Goal: Information Seeking & Learning: Learn about a topic

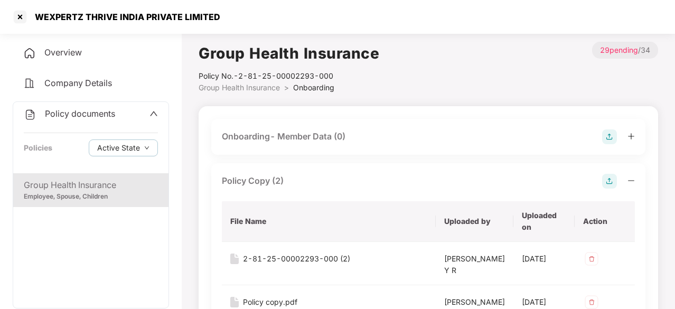
click at [146, 113] on div "Policy documents" at bounding box center [91, 114] width 134 height 14
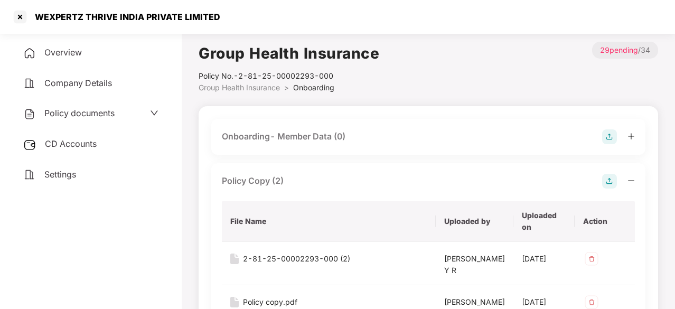
click at [96, 138] on div "CD Accounts" at bounding box center [91, 144] width 156 height 24
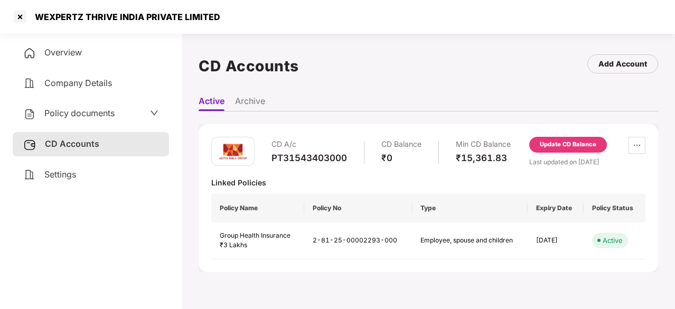
click at [307, 156] on div "PT31543403000" at bounding box center [310, 158] width 76 height 12
copy div "PT31543403000"
click at [21, 20] on div at bounding box center [20, 16] width 17 height 17
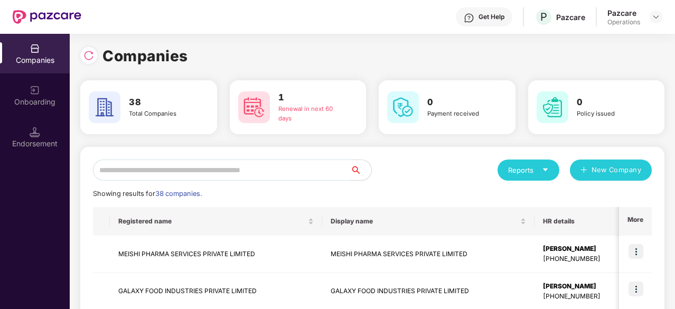
click at [186, 168] on input "text" at bounding box center [221, 170] width 257 height 21
click at [159, 162] on input "text" at bounding box center [221, 170] width 257 height 21
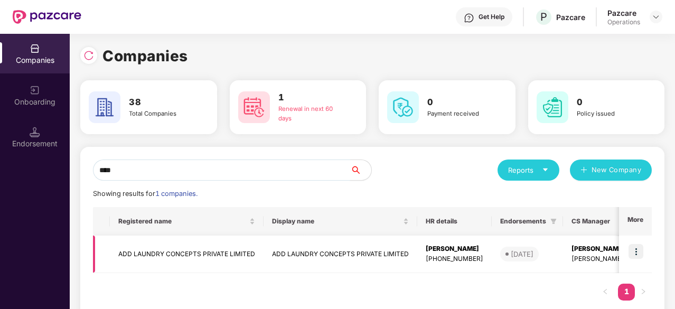
type input "***"
click at [143, 251] on td "ADD LAUNDRY CONCEPTS PRIVATE LIMITED" at bounding box center [187, 255] width 154 height 38
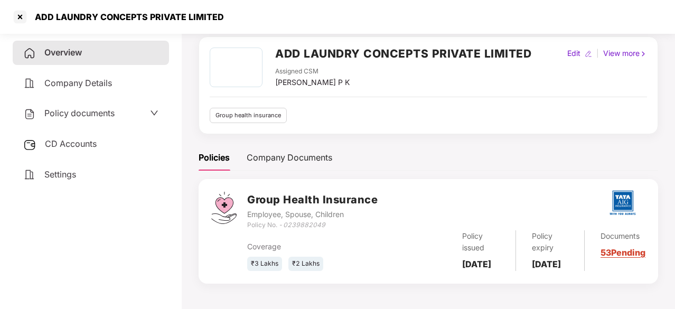
scroll to position [53, 0]
click at [102, 113] on span "Policy documents" at bounding box center [79, 113] width 70 height 11
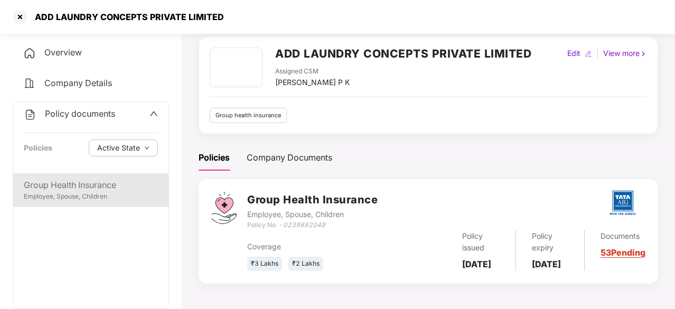
click at [55, 184] on div "Group Health Insurance" at bounding box center [91, 185] width 134 height 13
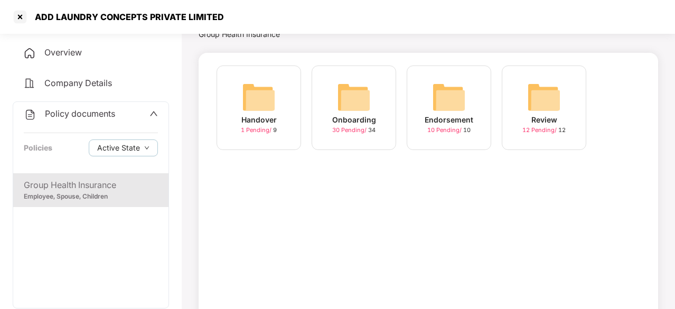
click at [360, 87] on img at bounding box center [354, 97] width 34 height 34
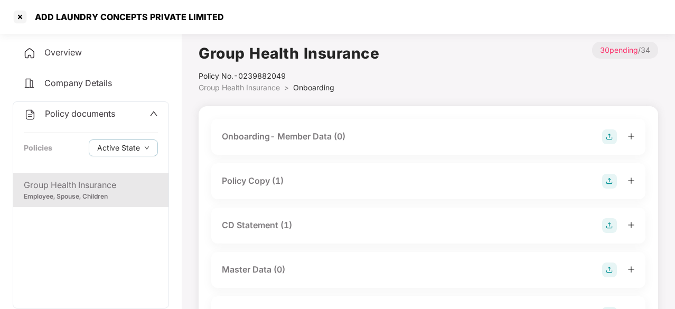
scroll to position [53, 0]
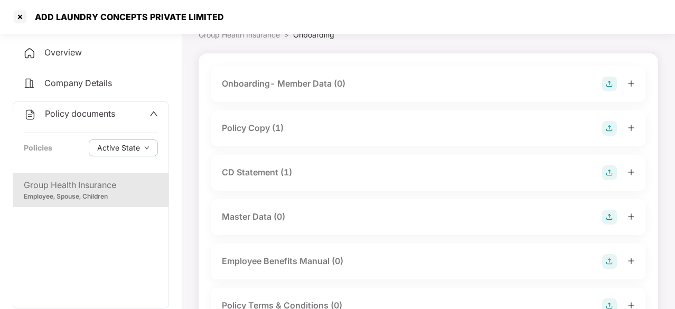
click at [280, 125] on div "Policy Copy (1)" at bounding box center [253, 128] width 62 height 13
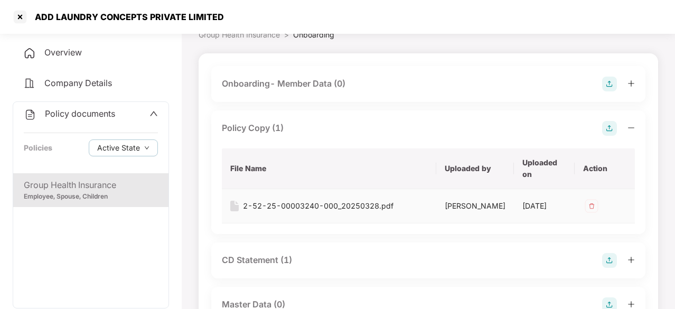
click at [264, 205] on div "2-52-25-00003240-000_20250328.pdf" at bounding box center [318, 206] width 151 height 12
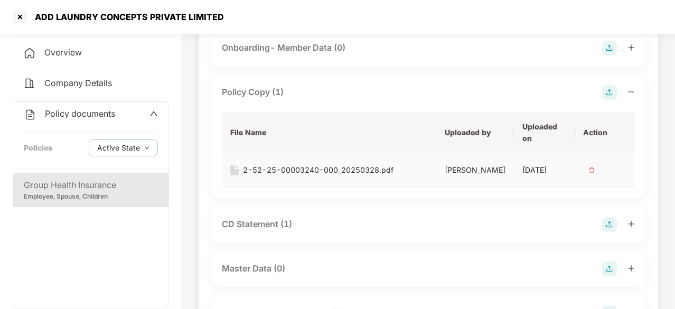
scroll to position [106, 0]
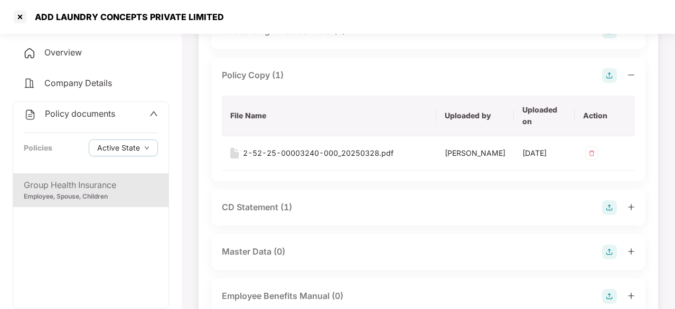
click at [260, 213] on div "CD Statement (1)" at bounding box center [257, 207] width 70 height 13
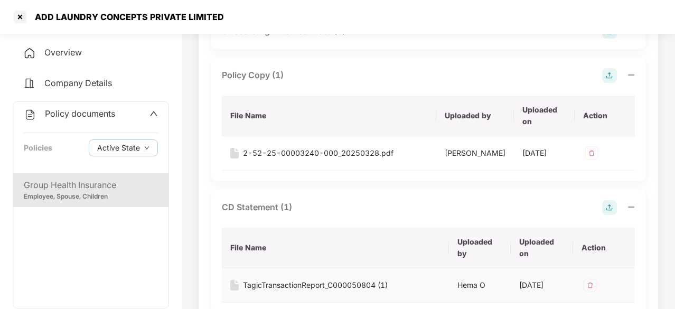
click at [258, 291] on div "TagicTransactionReport_C000050804 (1)" at bounding box center [315, 286] width 145 height 12
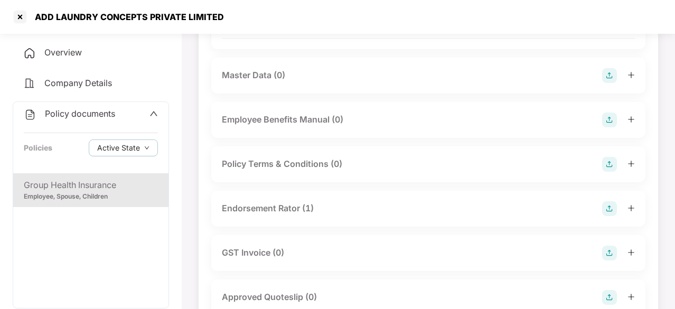
scroll to position [423, 0]
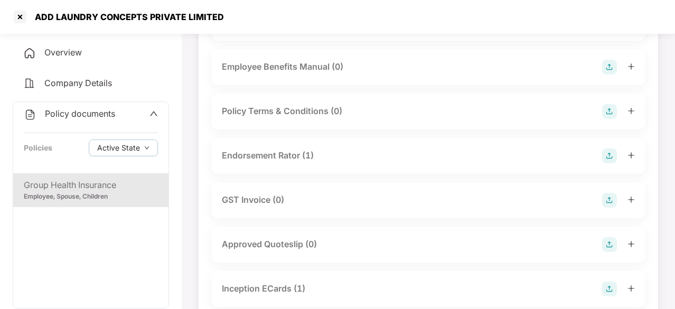
click at [281, 162] on div "Endorsement Rator (1)" at bounding box center [268, 155] width 92 height 13
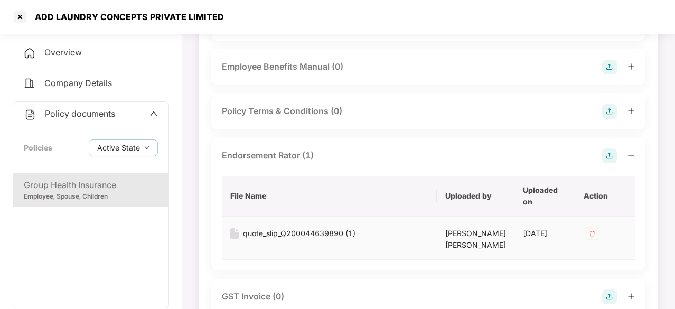
click at [290, 239] on div "quote_slip_Q200044639890 (1)" at bounding box center [299, 234] width 113 height 12
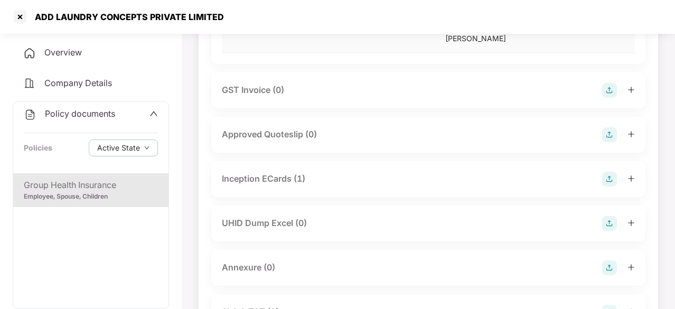
scroll to position [634, 0]
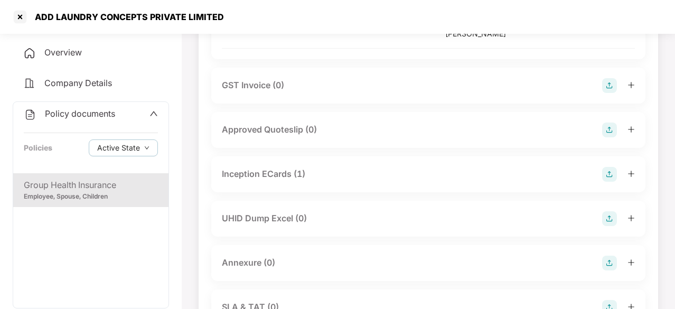
click at [258, 181] on div "Inception ECards (1)" at bounding box center [264, 174] width 84 height 13
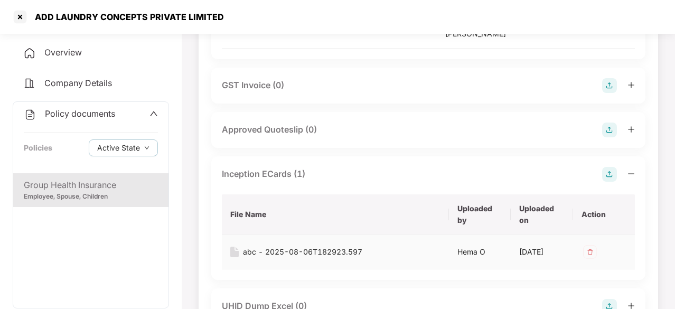
click at [268, 258] on div "abc - 2025-08-06T182923.597" at bounding box center [302, 252] width 119 height 12
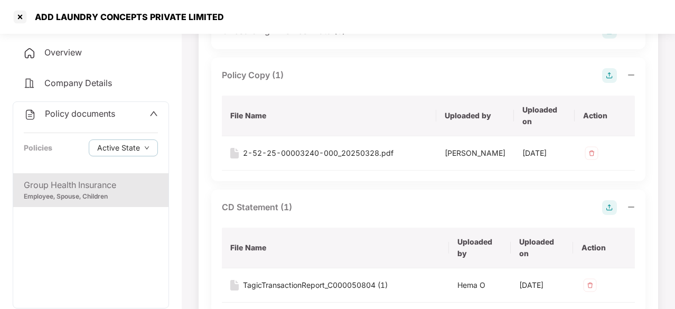
scroll to position [0, 0]
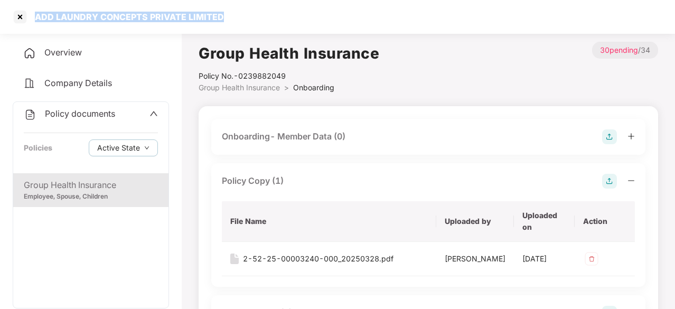
drag, startPoint x: 35, startPoint y: 15, endPoint x: 230, endPoint y: 30, distance: 196.1
click at [230, 30] on div "ADD LAUNDRY CONCEPTS PRIVATE LIMITED" at bounding box center [337, 17] width 675 height 34
copy div "ADD LAUNDRY CONCEPTS PRIVATE LIMITED"
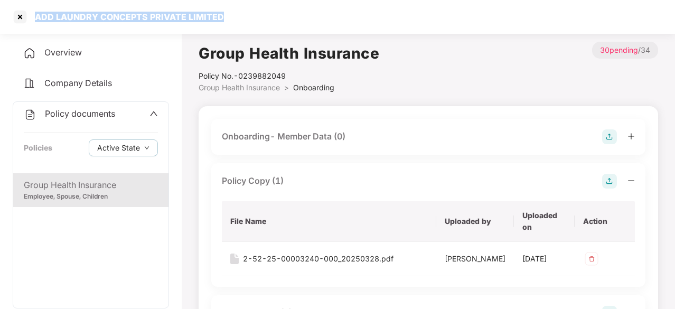
copy div "ADD LAUNDRY CONCEPTS PRIVATE LIMITED"
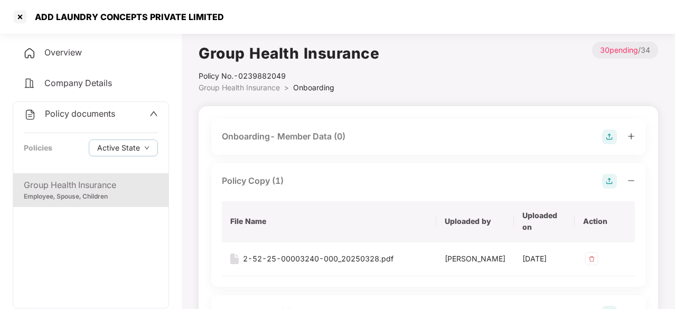
click at [141, 115] on div "Policy documents" at bounding box center [91, 114] width 134 height 14
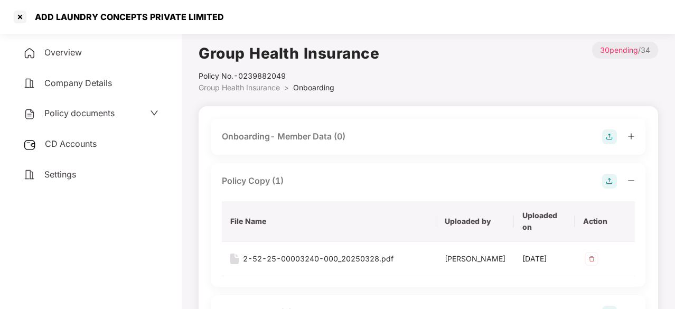
click at [86, 51] on div "Overview" at bounding box center [91, 53] width 156 height 24
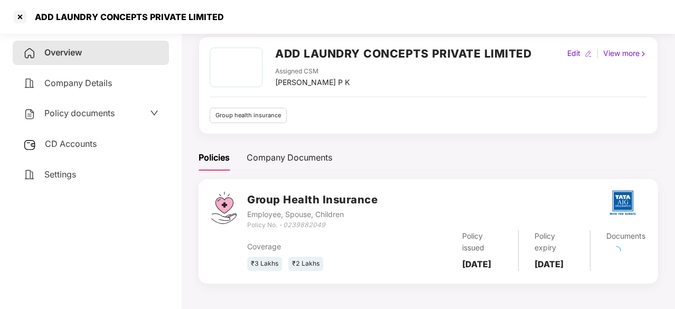
scroll to position [53, 0]
click at [103, 74] on div "Company Details" at bounding box center [91, 83] width 156 height 24
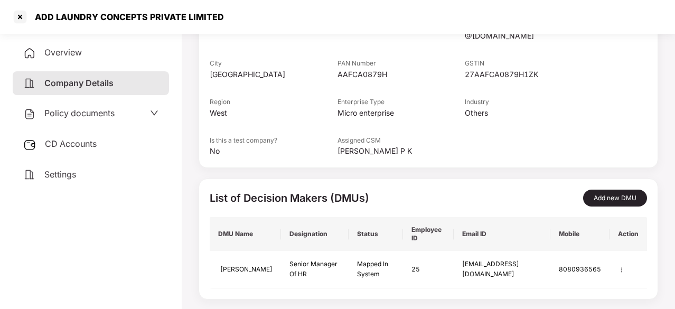
scroll to position [179, 0]
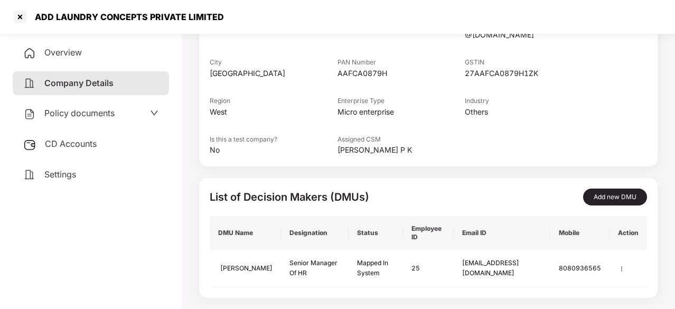
click at [62, 114] on span "Policy documents" at bounding box center [79, 113] width 70 height 11
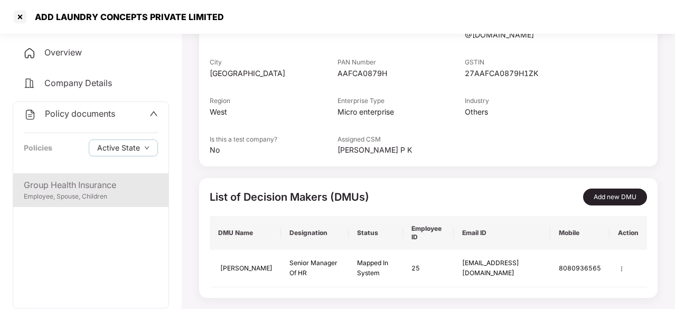
click at [75, 180] on div "Group Health Insurance" at bounding box center [91, 185] width 134 height 13
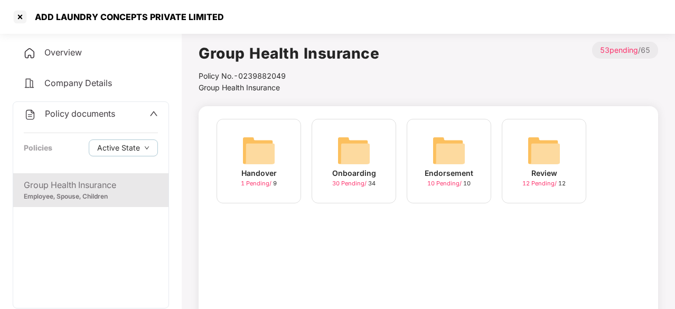
click at [352, 146] on img at bounding box center [354, 151] width 34 height 34
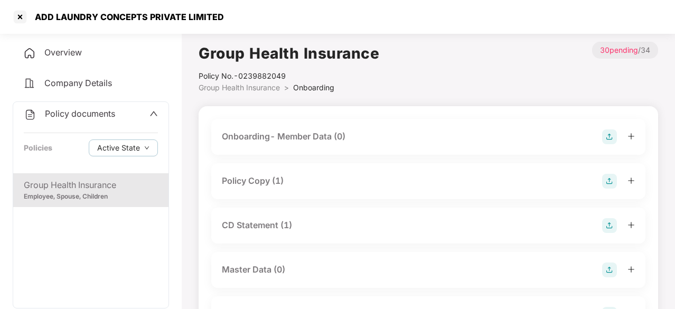
click at [100, 179] on div "Group Health Insurance" at bounding box center [91, 185] width 134 height 13
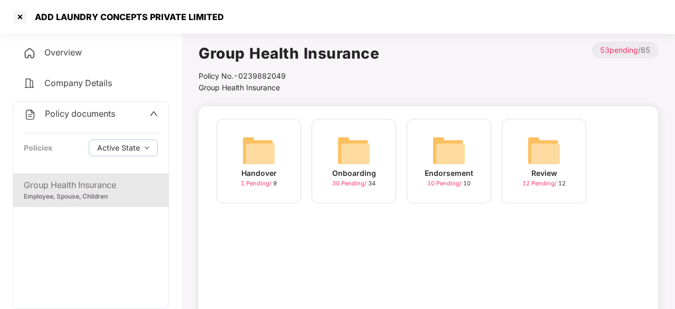
click at [152, 113] on icon "up" at bounding box center [153, 114] width 7 height 5
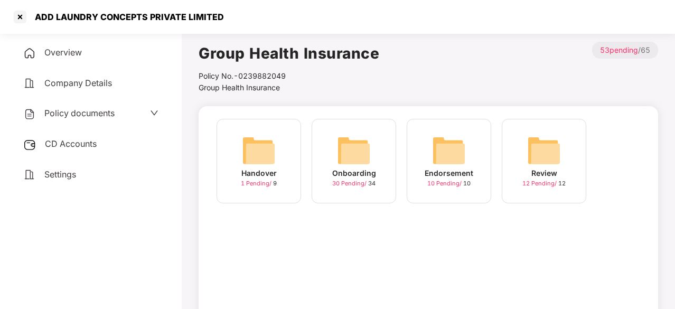
click at [92, 147] on span "CD Accounts" at bounding box center [71, 143] width 52 height 11
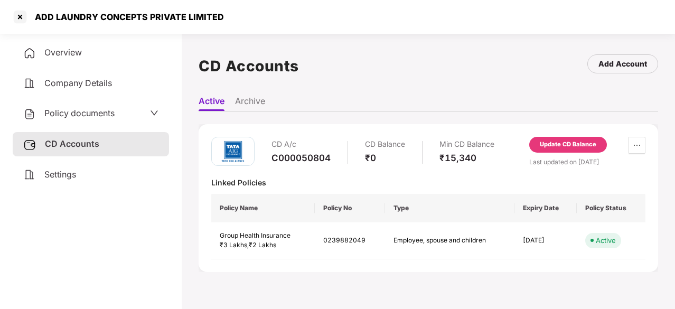
click at [76, 80] on span "Company Details" at bounding box center [78, 83] width 68 height 11
